Goal: Information Seeking & Learning: Learn about a topic

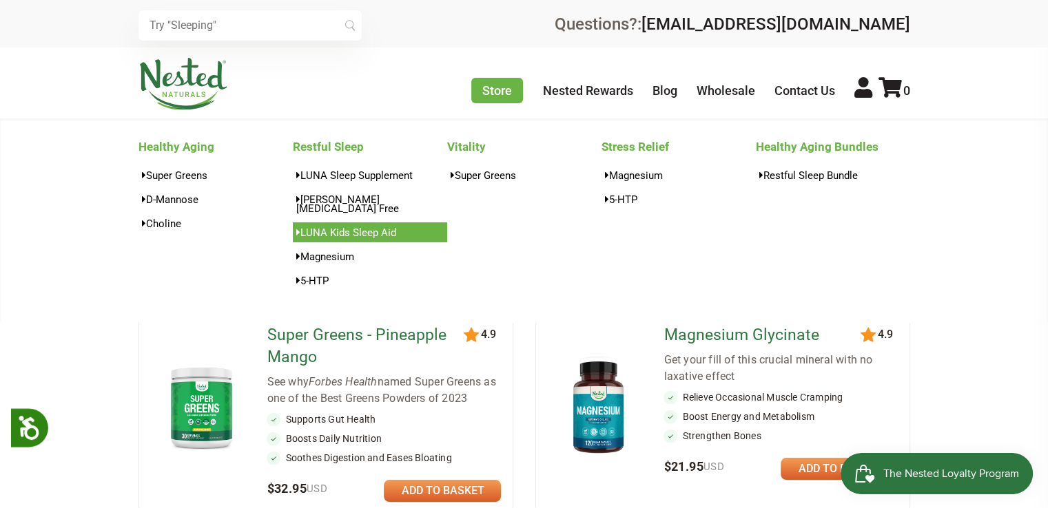
click at [356, 227] on link "LUNA Kids Sleep Aid" at bounding box center [370, 233] width 154 height 20
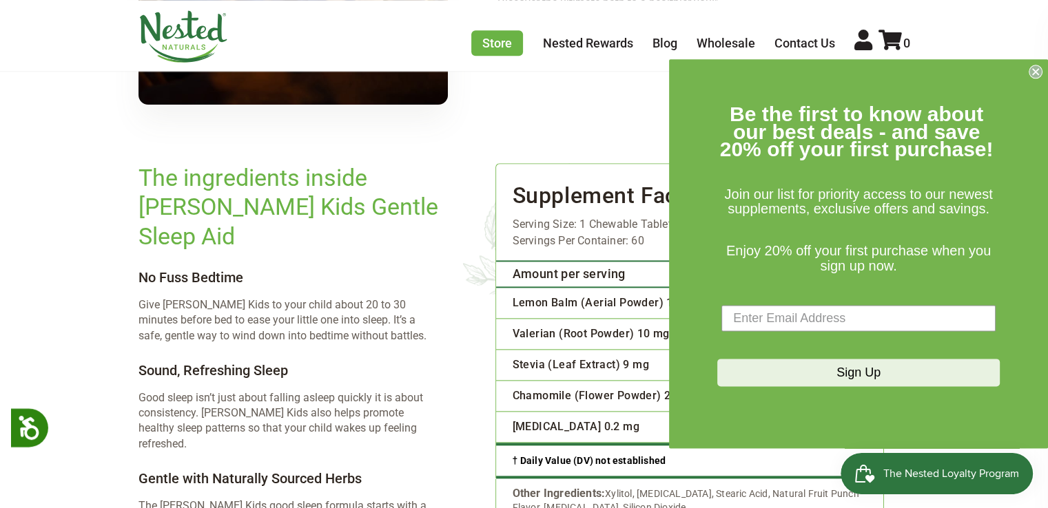
scroll to position [1576, 0]
click at [1037, 73] on icon "Close dialog" at bounding box center [1036, 72] width 6 height 6
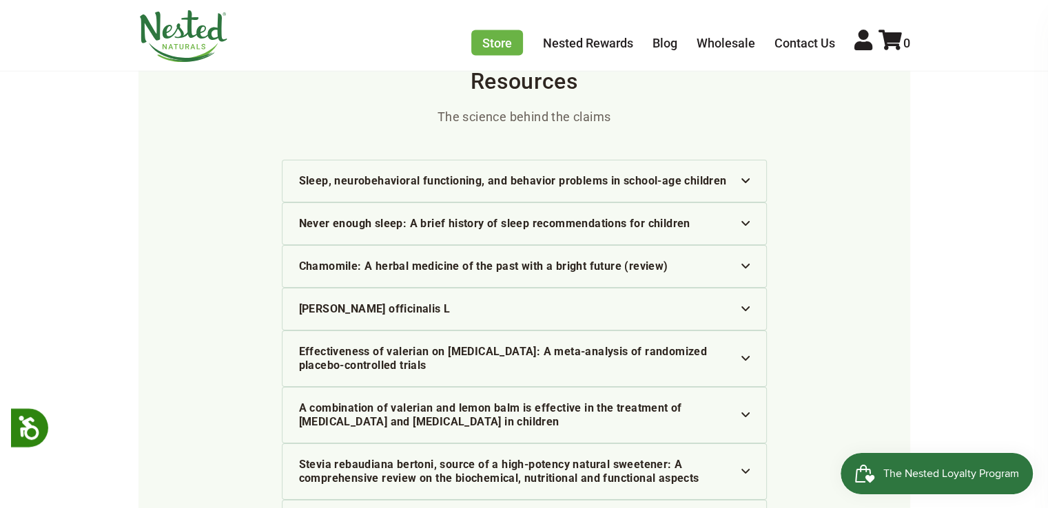
scroll to position [2865, 0]
click at [464, 218] on div "Never enough sleep: A brief history of sleep recommendations for children" at bounding box center [524, 225] width 451 height 14
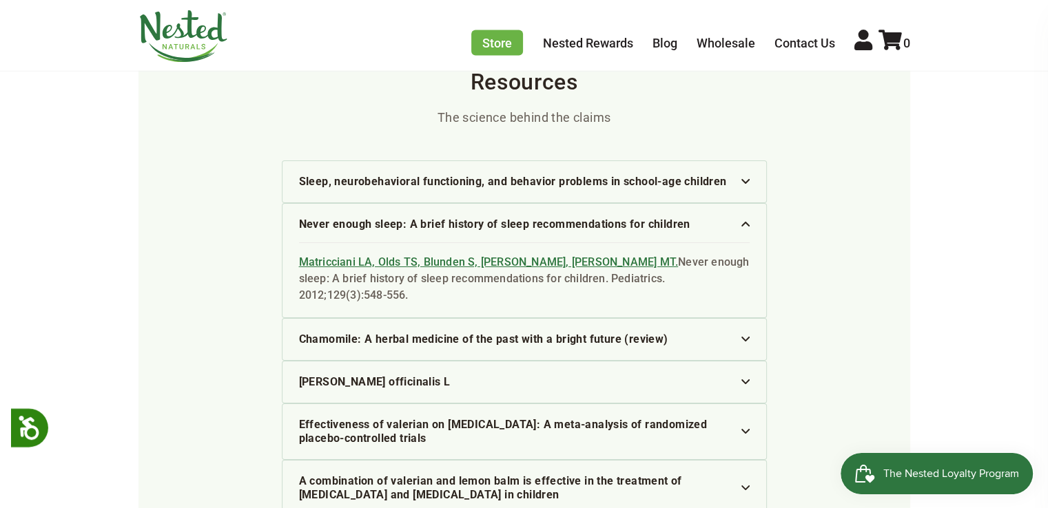
click at [464, 218] on div "Never enough sleep: A brief history of sleep recommendations for children" at bounding box center [524, 225] width 451 height 14
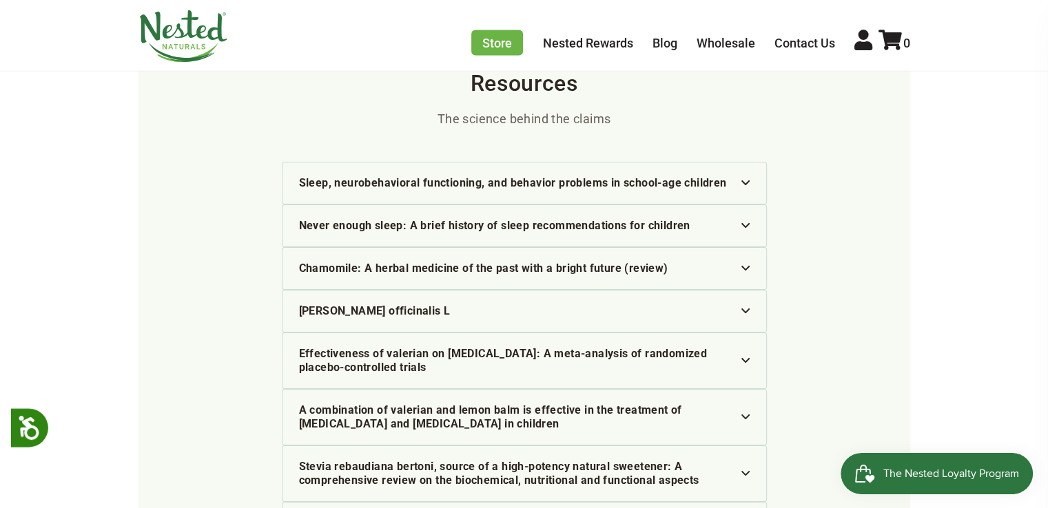
scroll to position [2863, 0]
click at [458, 163] on li "Sleep, neurobehavioral functioning, and behavior problems in school-age childre…" at bounding box center [524, 184] width 485 height 43
click at [525, 163] on li "Sleep, neurobehavioral functioning, and behavior problems in school-age childre…" at bounding box center [524, 184] width 485 height 43
click at [743, 177] on div "Sleep, neurobehavioral functioning, and behavior problems in school-age children" at bounding box center [524, 184] width 451 height 14
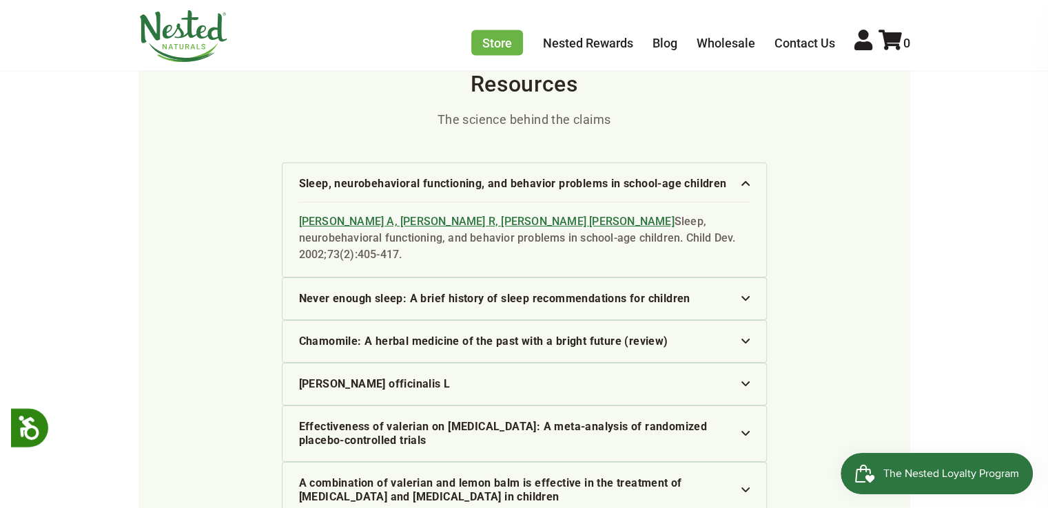
click at [743, 177] on div "Sleep, neurobehavioral functioning, and behavior problems in school-age children" at bounding box center [524, 184] width 451 height 14
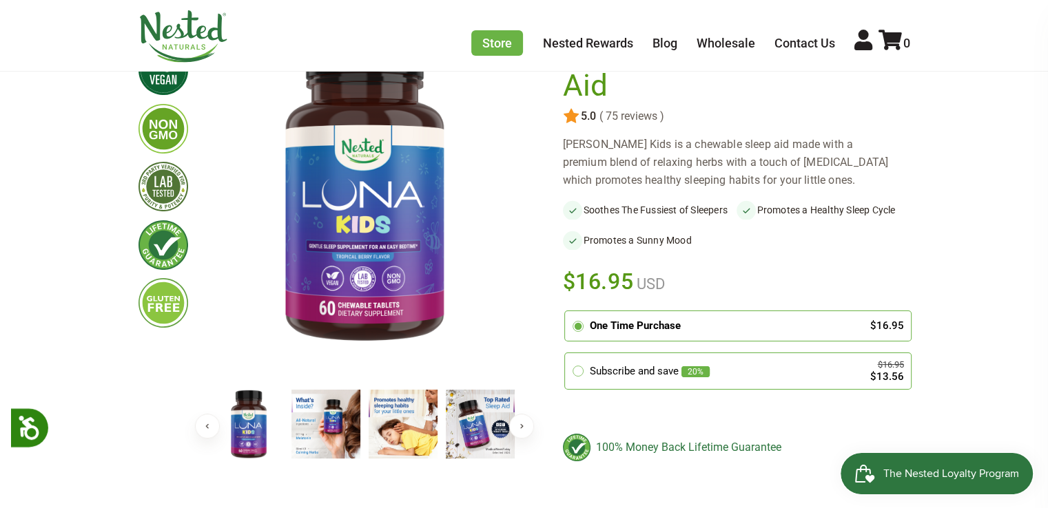
scroll to position [143, 0]
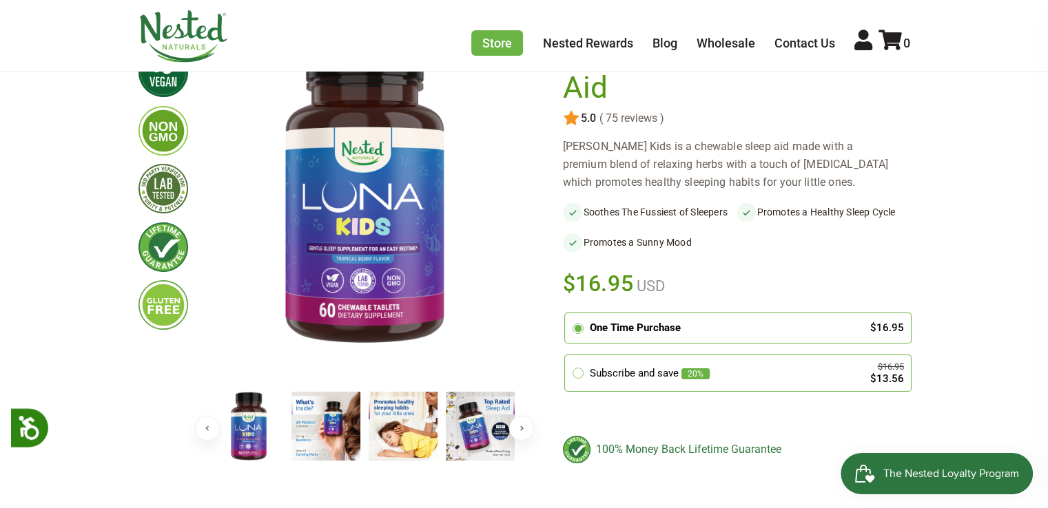
click at [642, 118] on span "( 75 reviews )" at bounding box center [630, 118] width 68 height 12
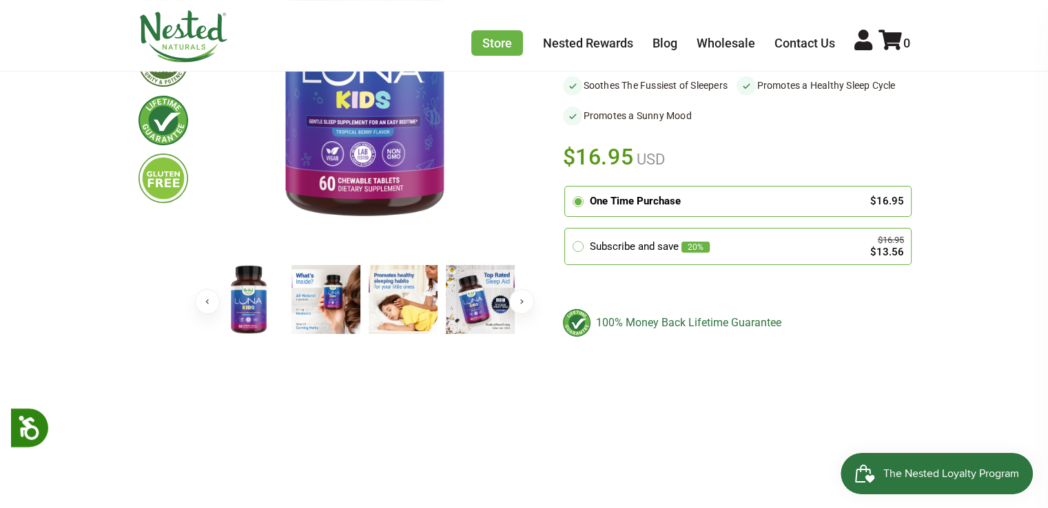
scroll to position [0, 0]
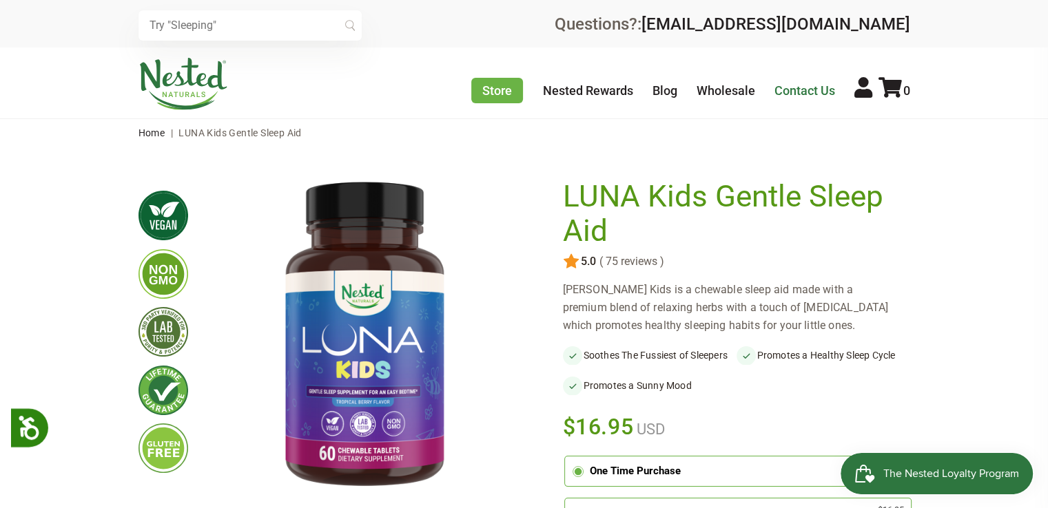
click at [814, 91] on link "Contact Us" at bounding box center [804, 90] width 61 height 14
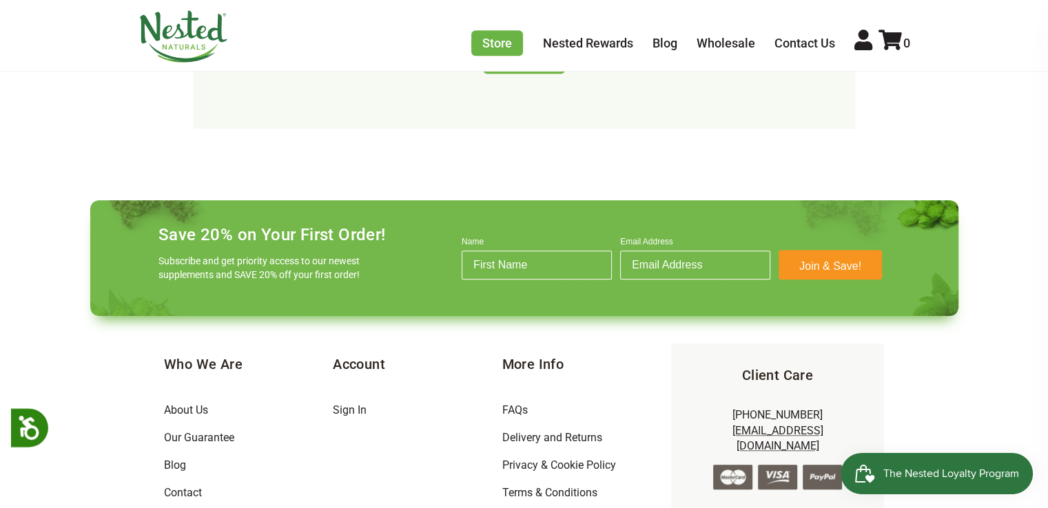
scroll to position [914, 0]
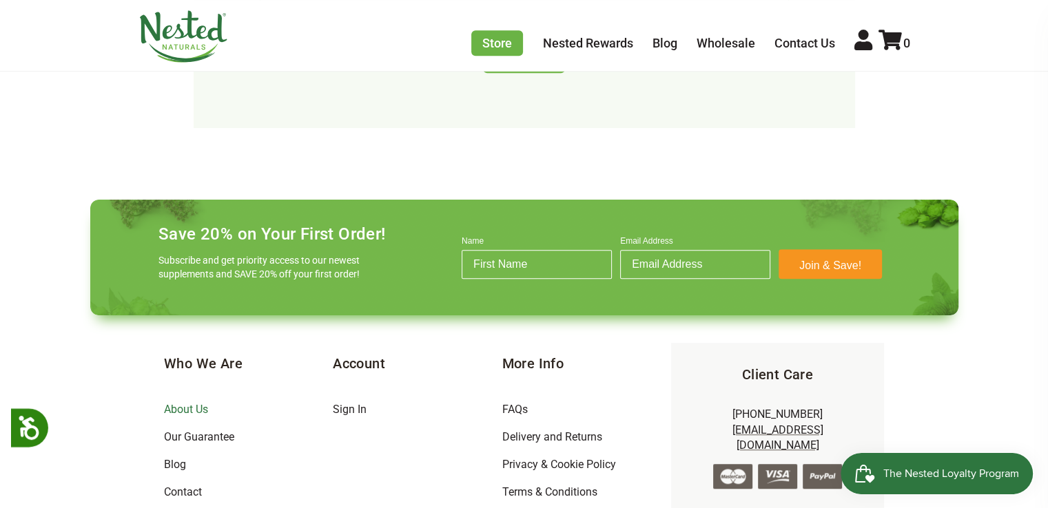
click at [173, 403] on link "About Us" at bounding box center [186, 409] width 44 height 13
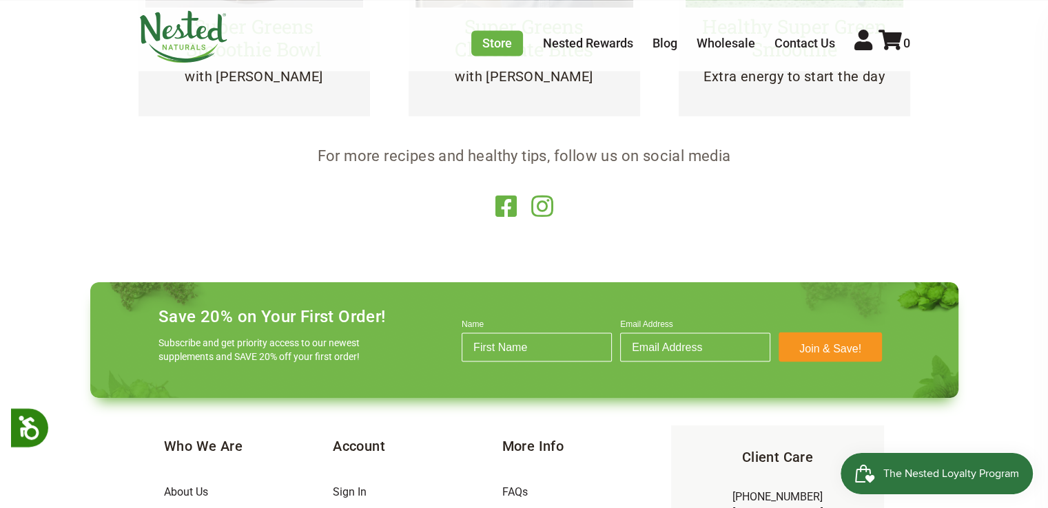
scroll to position [2717, 0]
